Goal: Information Seeking & Learning: Learn about a topic

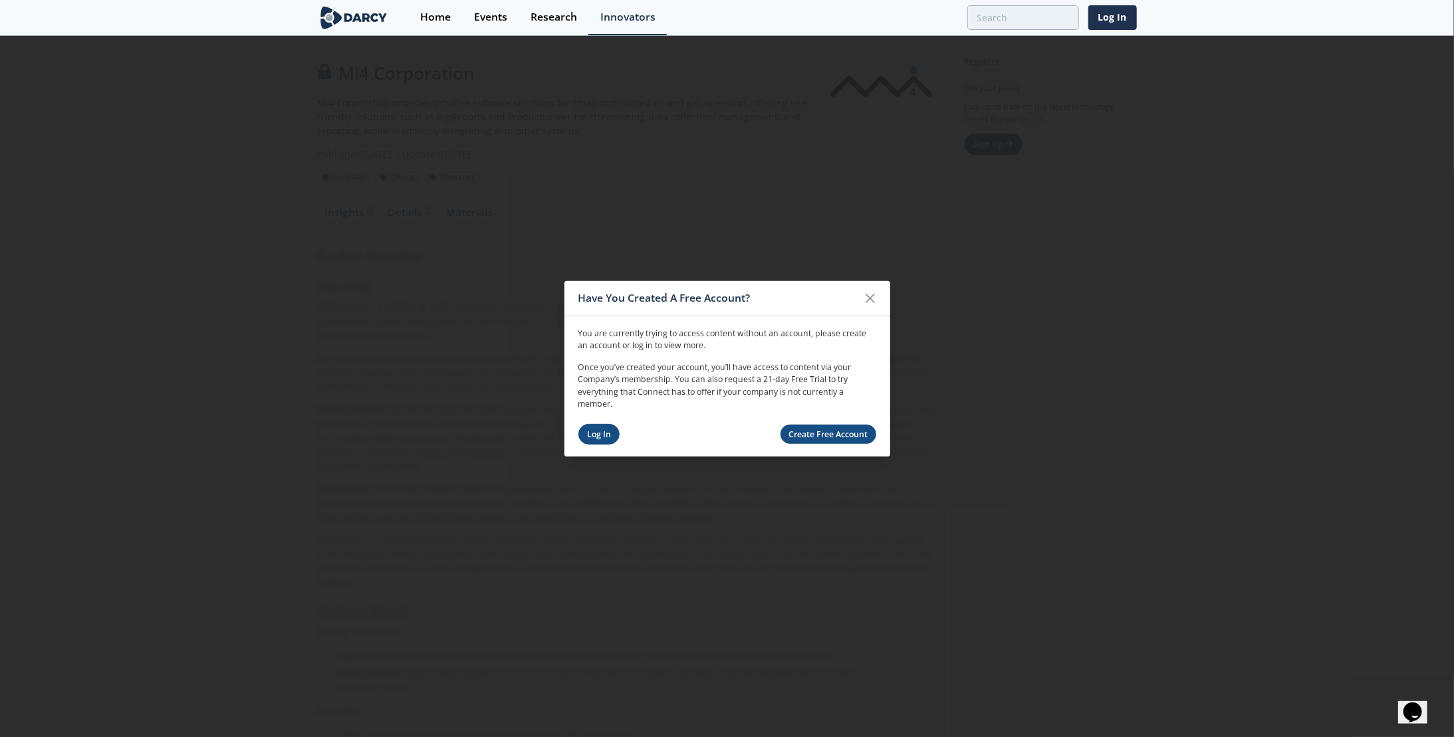
click at [598, 436] on link "Log In" at bounding box center [599, 434] width 42 height 21
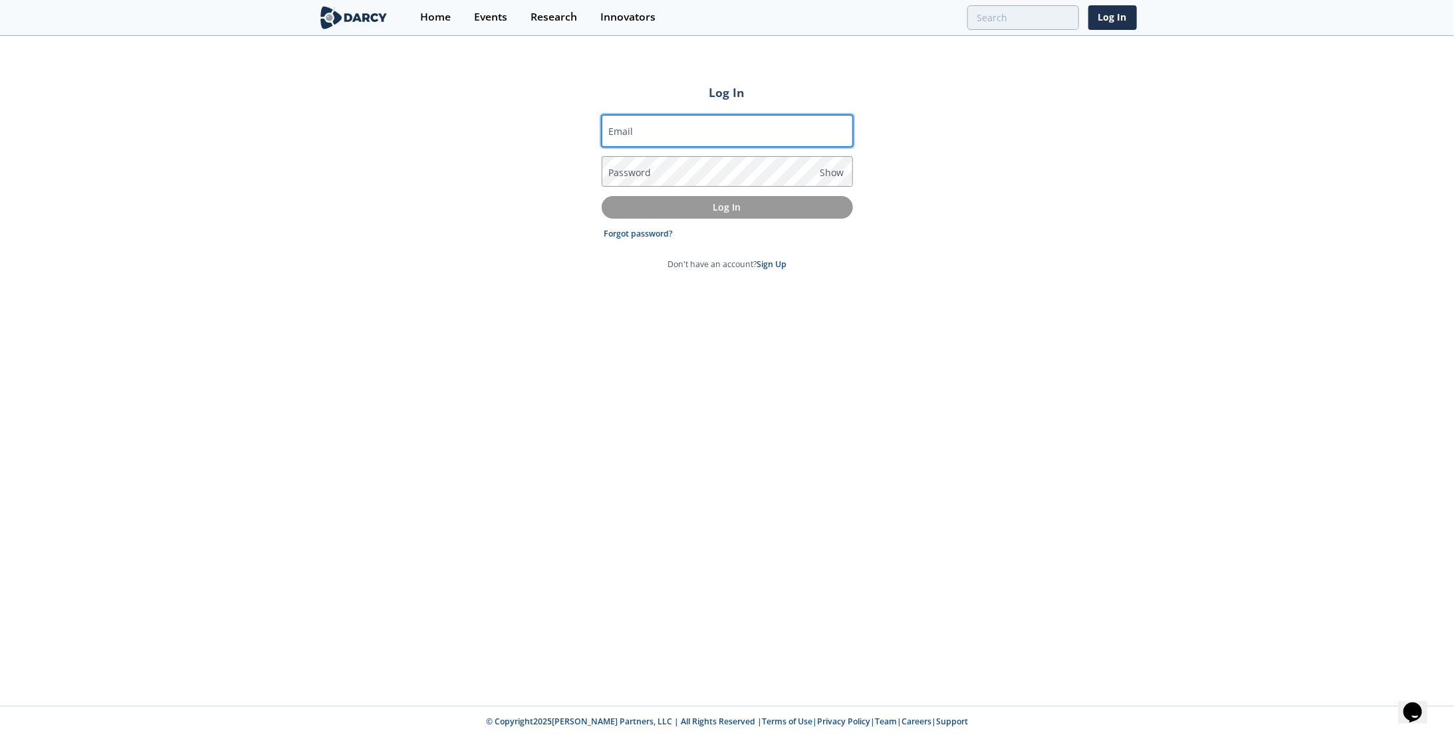
click at [698, 128] on input "Email" at bounding box center [727, 131] width 251 height 32
type input "[EMAIL_ADDRESS][DOMAIN_NAME]"
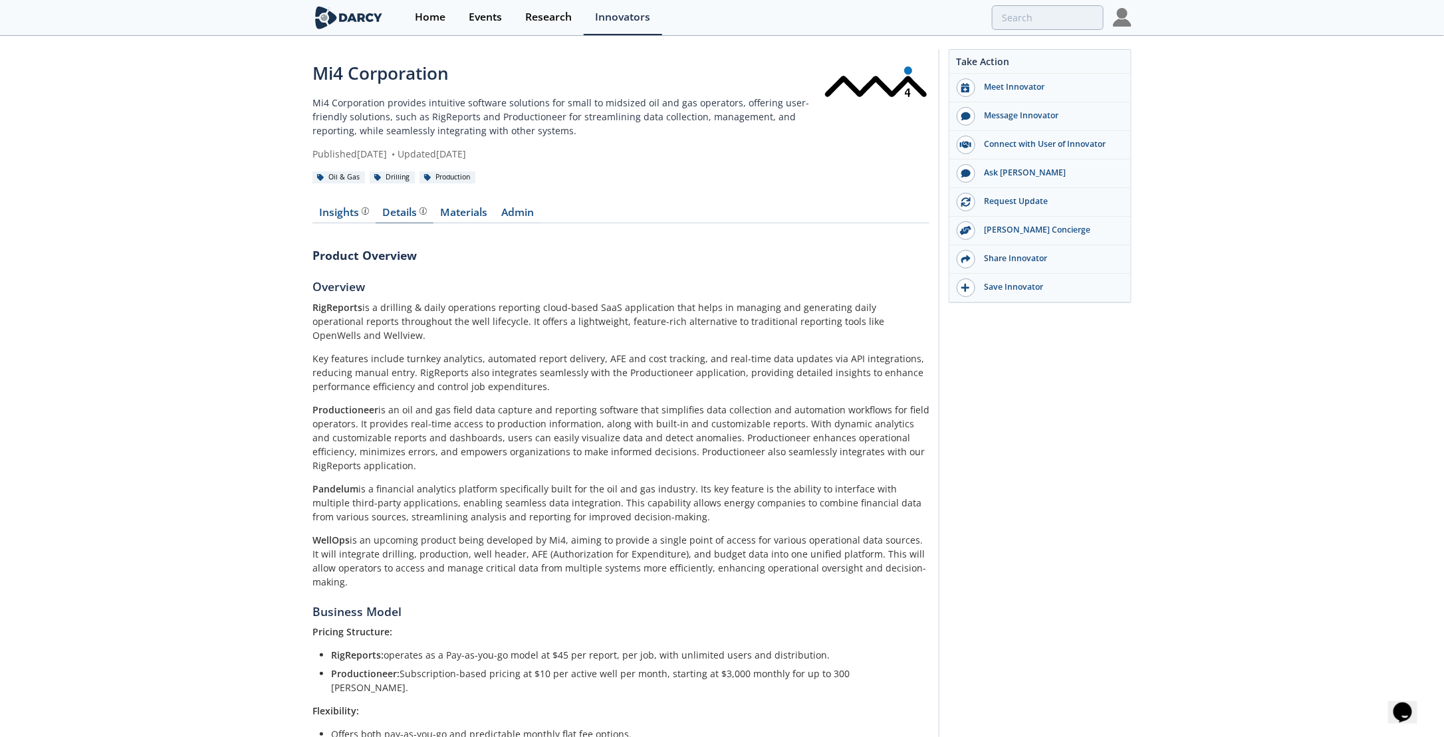
click at [398, 217] on div "Details" at bounding box center [405, 212] width 44 height 11
click at [467, 217] on link "Materials" at bounding box center [464, 215] width 61 height 16
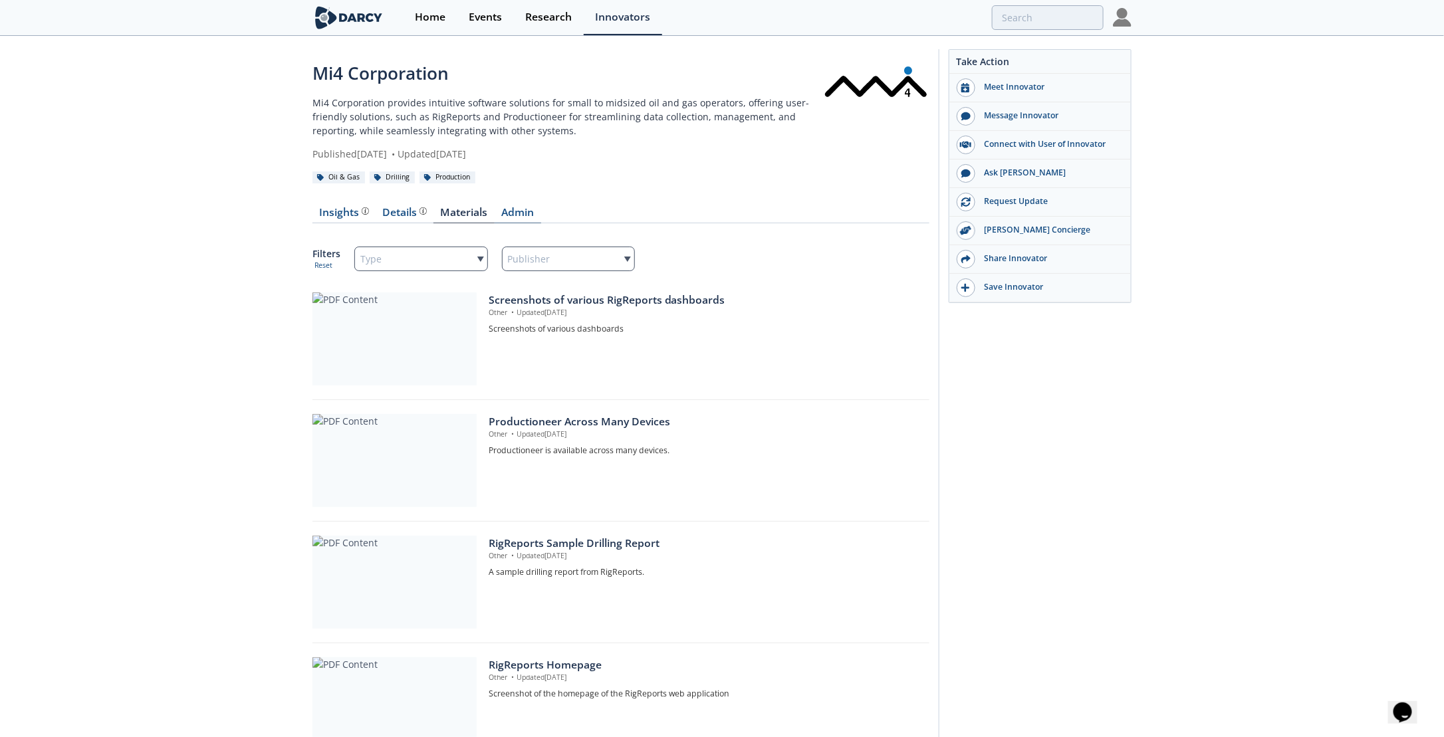
click at [519, 211] on link "Admin" at bounding box center [518, 215] width 47 height 16
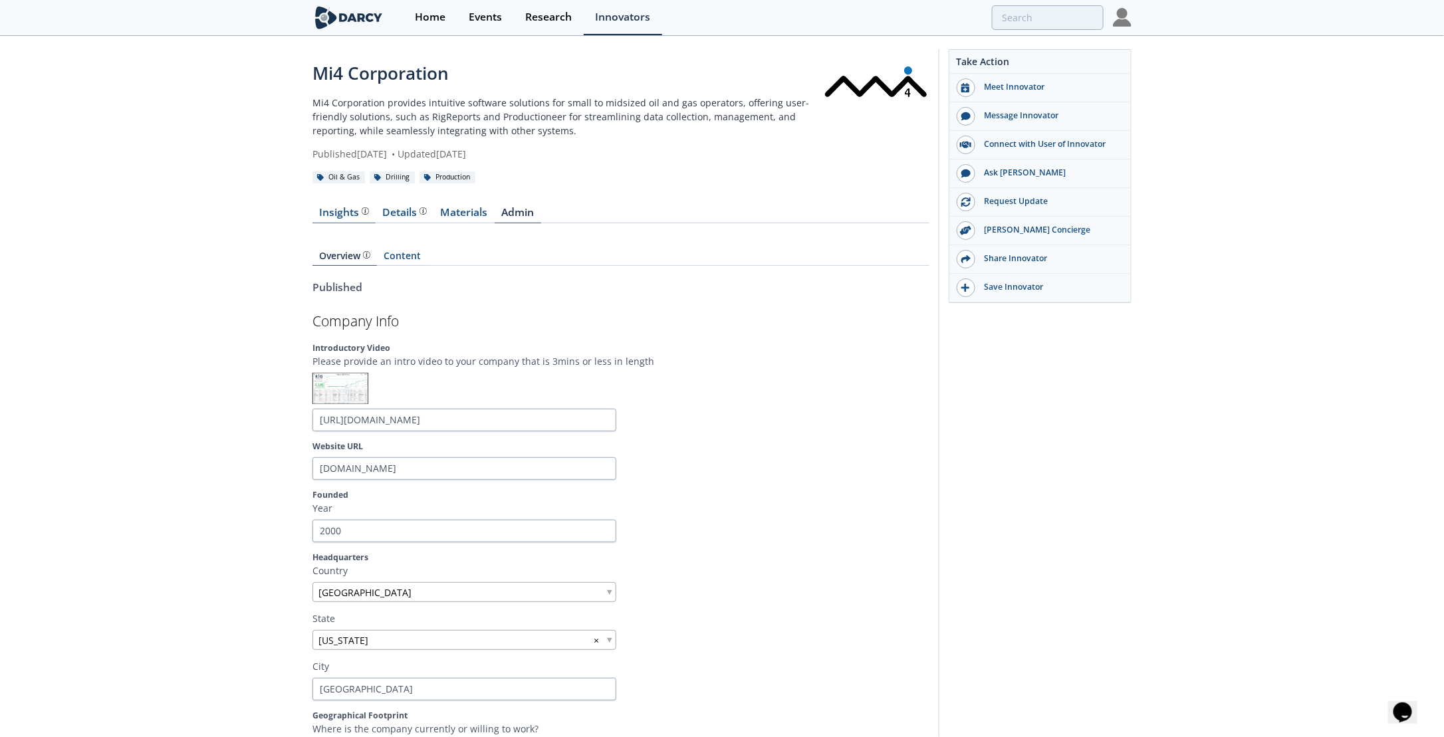
click at [348, 210] on div "Insights The [PERSON_NAME] Research team’s summarized opinion of the innovator,…" at bounding box center [344, 212] width 49 height 11
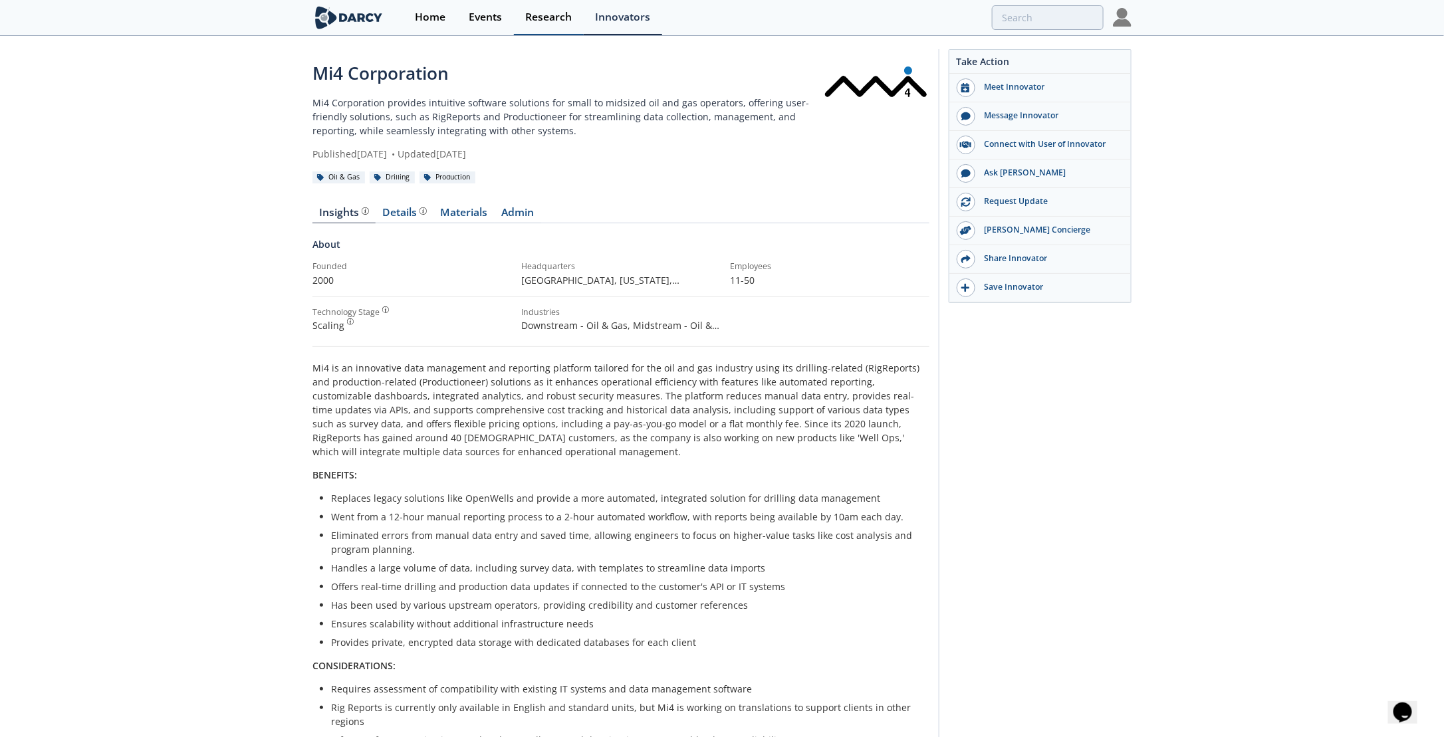
click at [544, 21] on div "Research" at bounding box center [548, 17] width 47 height 11
